Goal: Complete application form

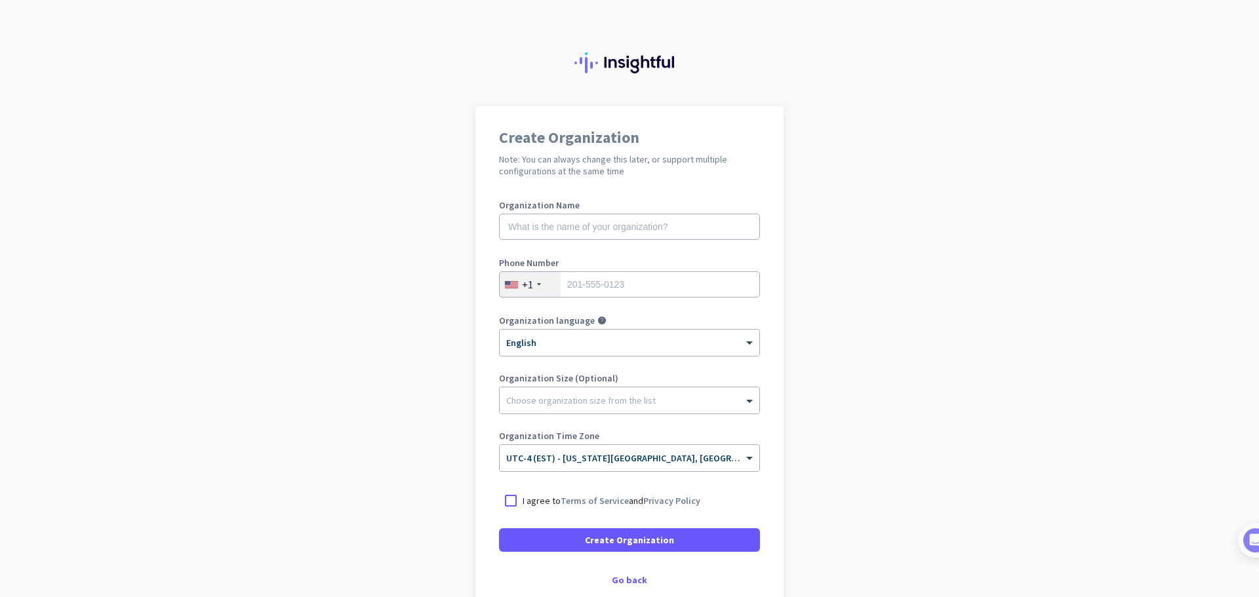
click at [643, 240] on div "Organization Name" at bounding box center [629, 227] width 261 height 52
click at [622, 213] on div "Organization Name" at bounding box center [629, 227] width 261 height 52
click at [613, 228] on input "text" at bounding box center [629, 227] width 261 height 26
click at [542, 228] on input "text" at bounding box center [629, 227] width 261 height 26
type input "N"
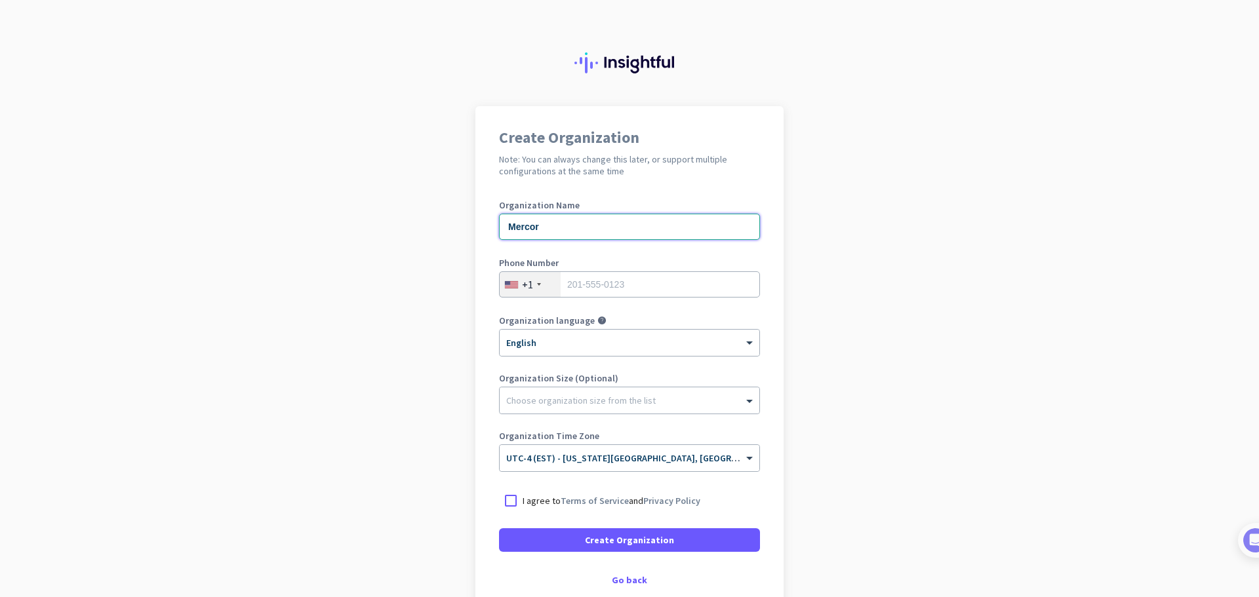
type input "Mercor"
click at [626, 293] on input "tel" at bounding box center [629, 284] width 261 height 26
type input "9703091843"
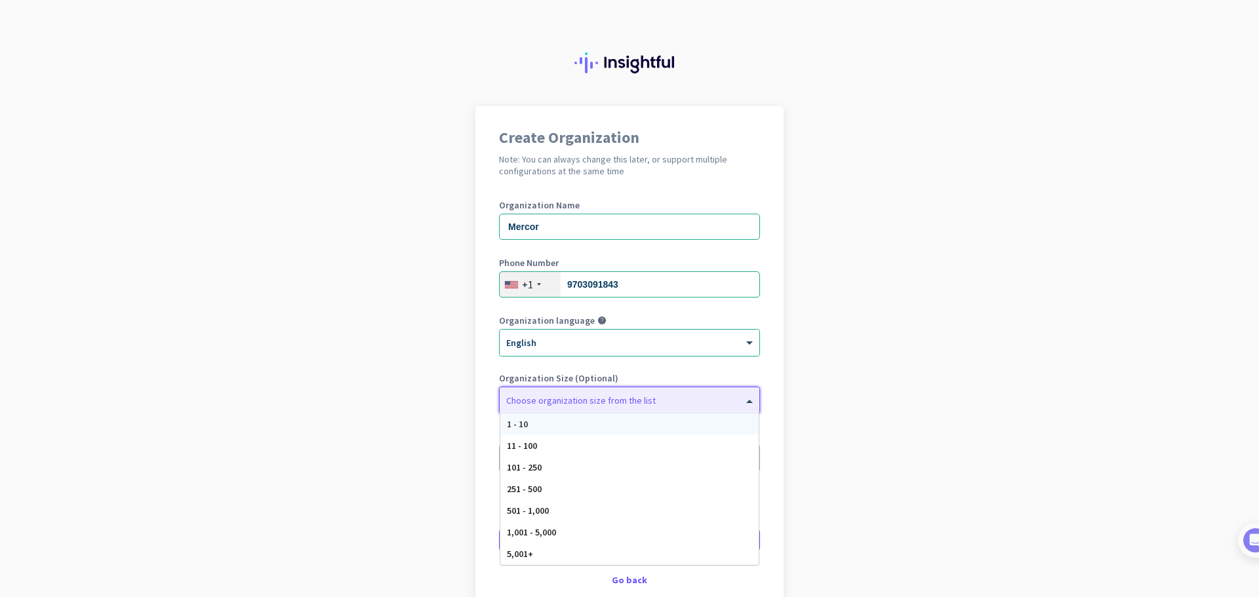
click at [585, 399] on div at bounding box center [630, 397] width 260 height 13
click at [593, 524] on div "1,001 - 5,000" at bounding box center [629, 533] width 258 height 22
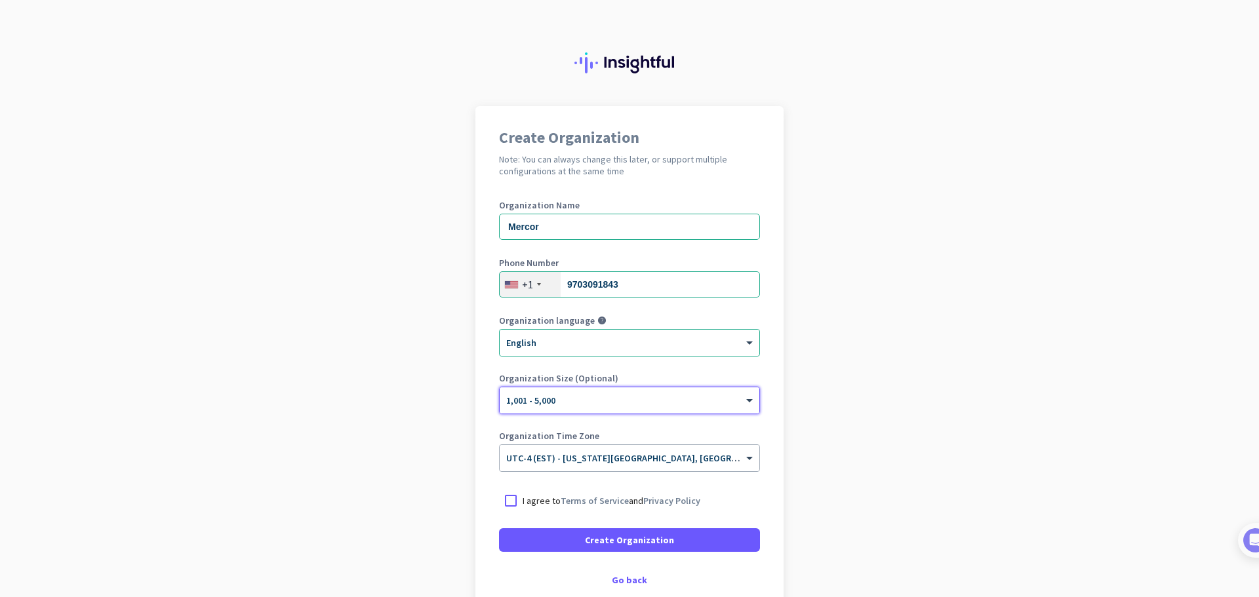
drag, startPoint x: 513, startPoint y: 510, endPoint x: 490, endPoint y: 479, distance: 38.3
click at [514, 510] on div at bounding box center [511, 501] width 24 height 24
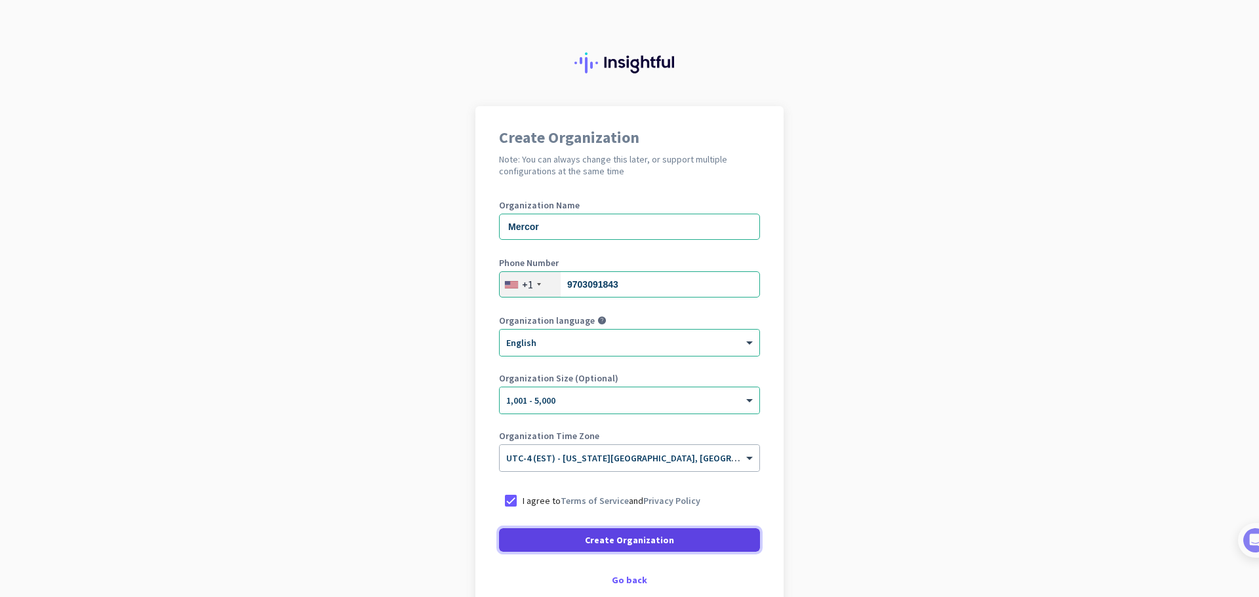
click at [722, 528] on span at bounding box center [629, 540] width 261 height 31
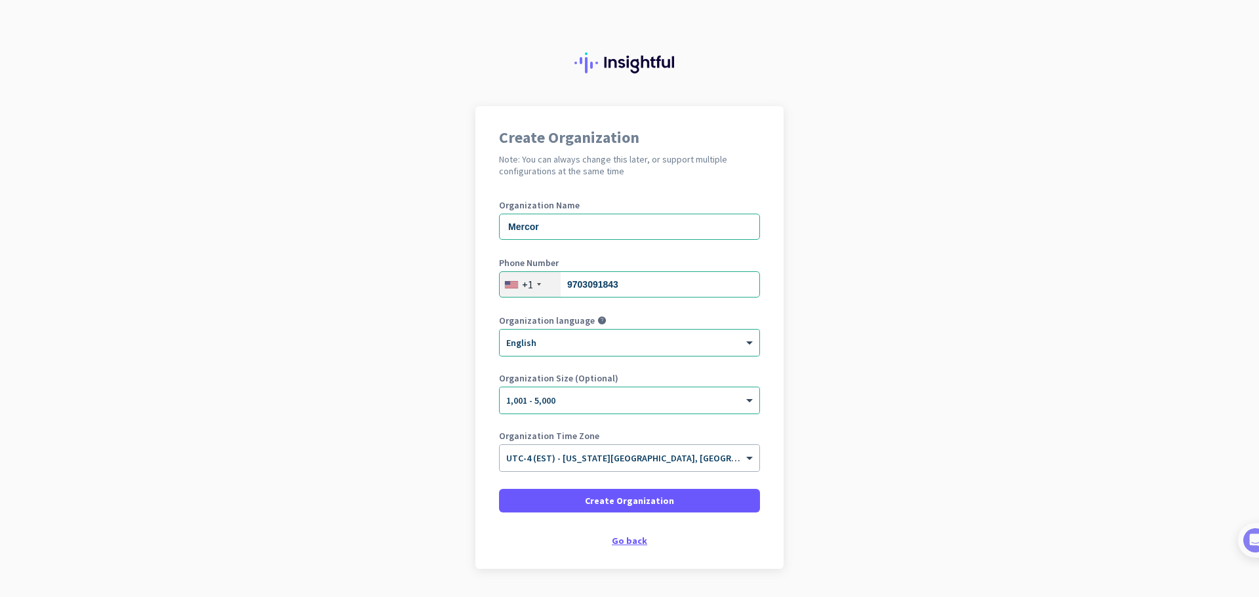
drag, startPoint x: 654, startPoint y: 531, endPoint x: 618, endPoint y: 539, distance: 36.9
click at [644, 529] on div "Create Organization Note: You can always change this later, or support multiple…" at bounding box center [629, 337] width 308 height 463
click at [617, 539] on div "Go back" at bounding box center [629, 540] width 261 height 9
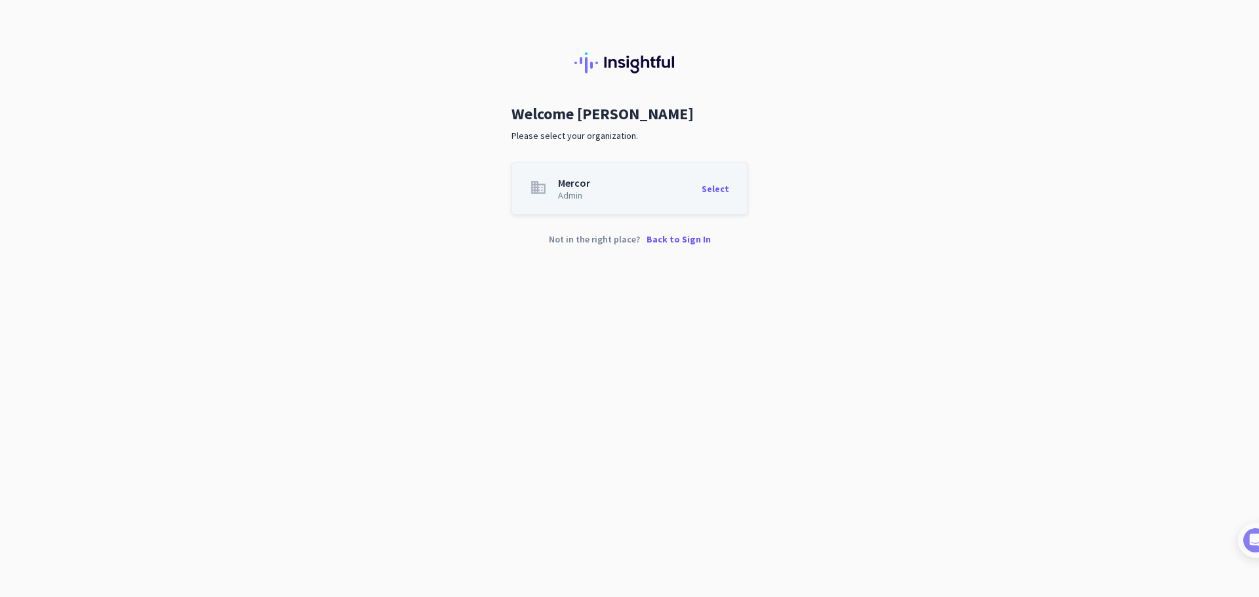
click at [654, 242] on p "Back to Sign In" at bounding box center [679, 239] width 64 height 9
